Goal: Information Seeking & Learning: Learn about a topic

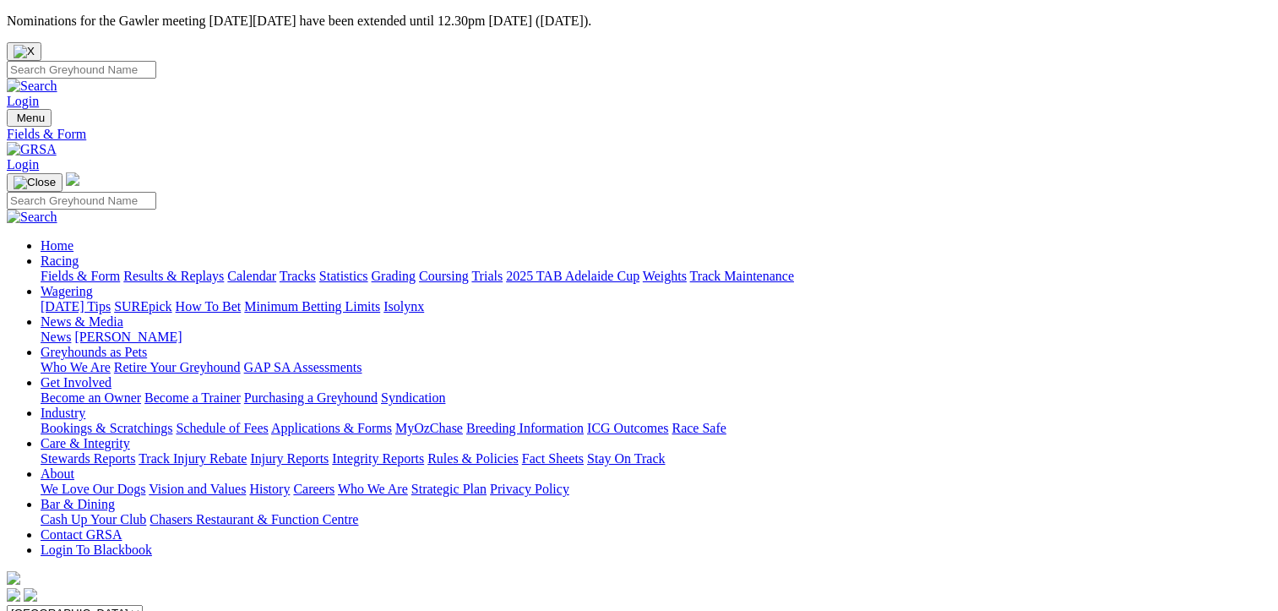
scroll to position [169, 0]
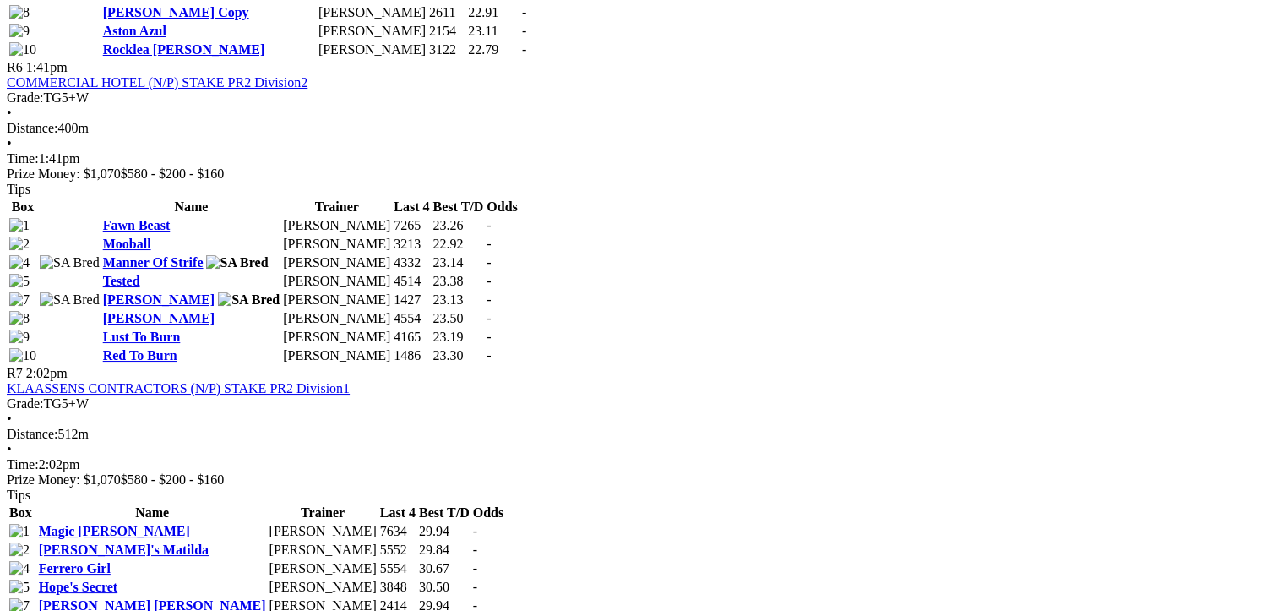
scroll to position [2451, 0]
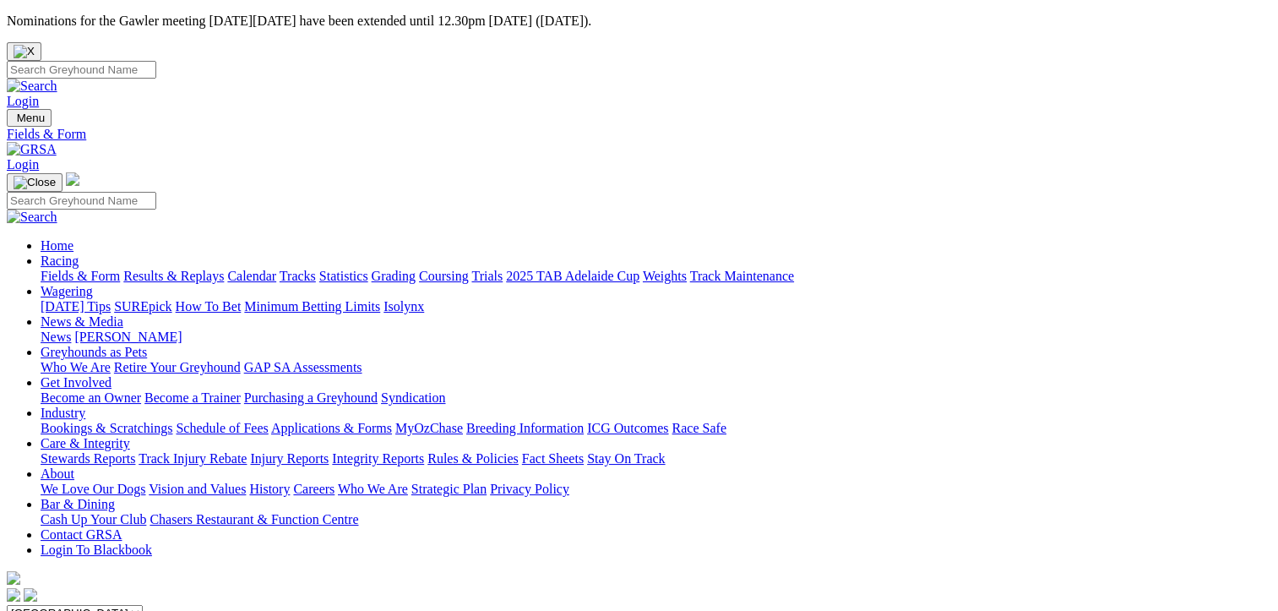
click at [87, 269] on link "Fields & Form" at bounding box center [80, 276] width 79 height 14
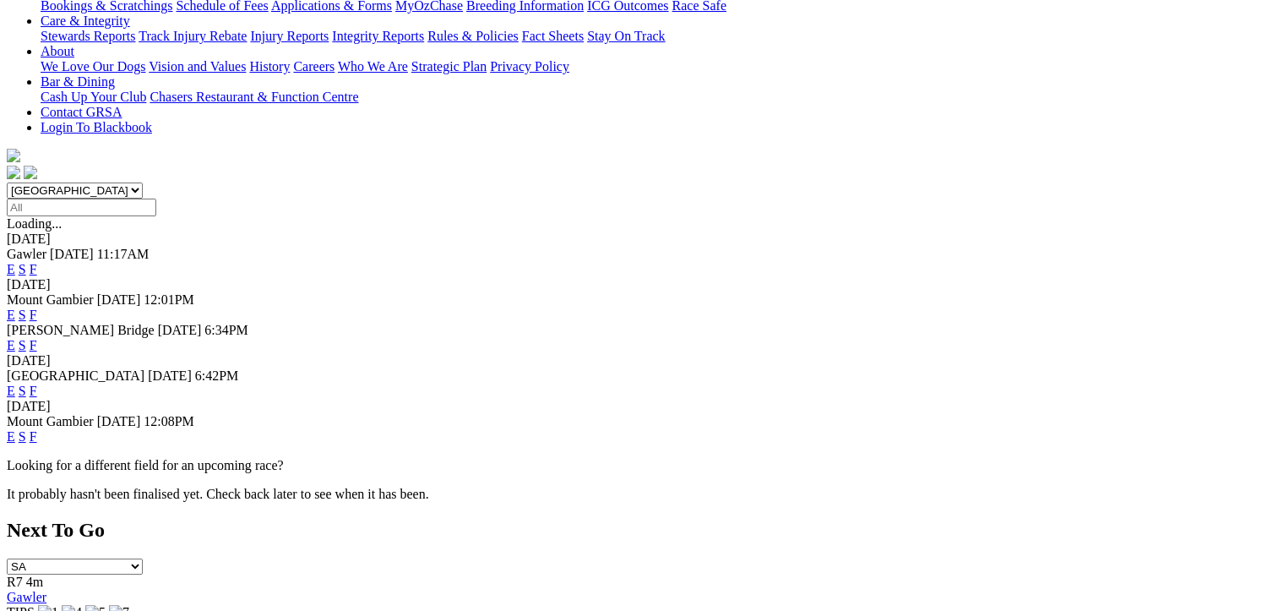
click at [37, 429] on link "F" at bounding box center [34, 436] width 8 height 14
